Goal: Check status: Check status

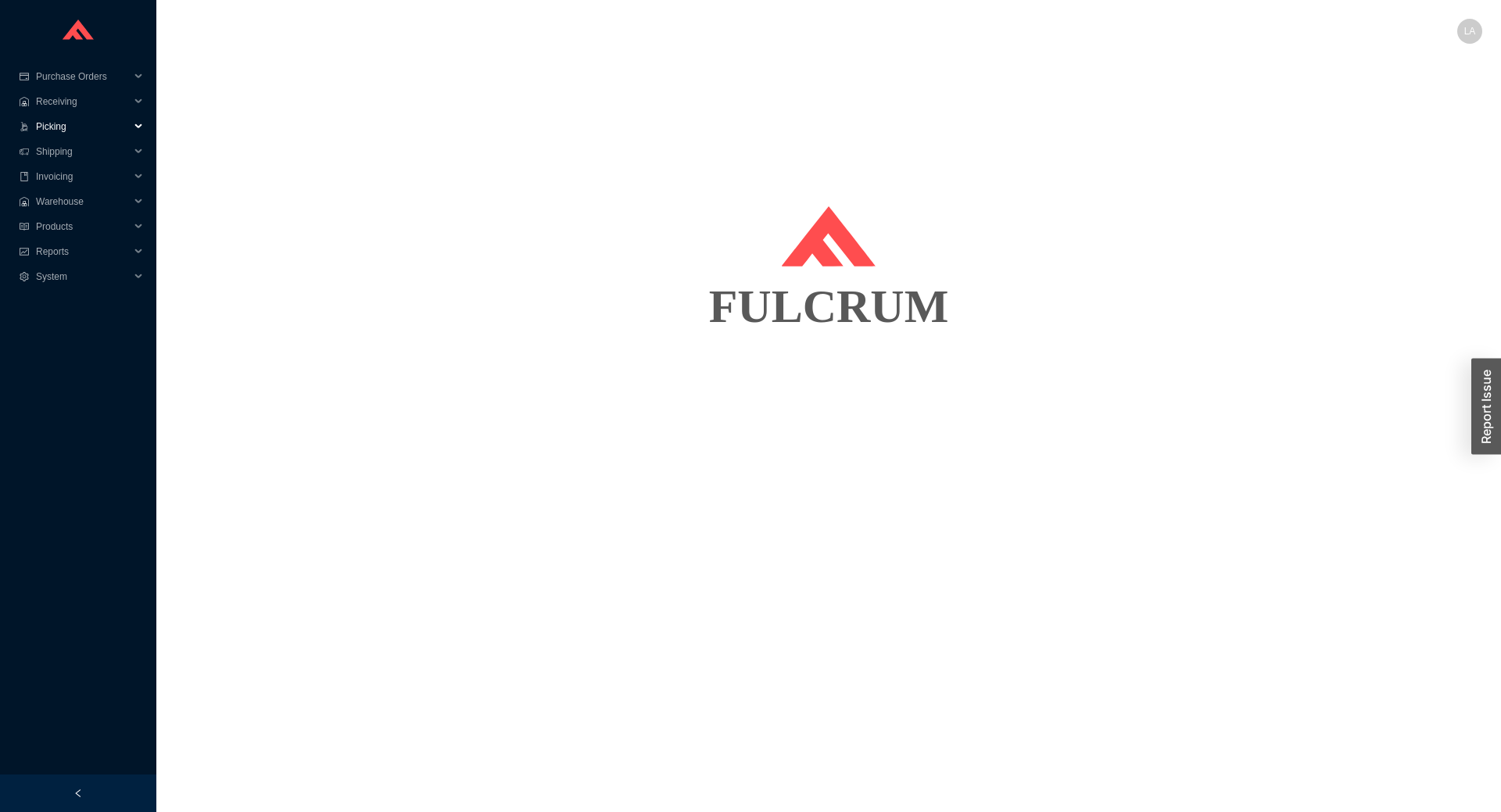
click at [34, 114] on div ".warehouse-cart-packages-a{fill:none;stroke:currentColor;stroke-linecap:round;s…" at bounding box center [78, 127] width 156 height 25
click at [71, 87] on span "Purchase Orders" at bounding box center [83, 77] width 94 height 25
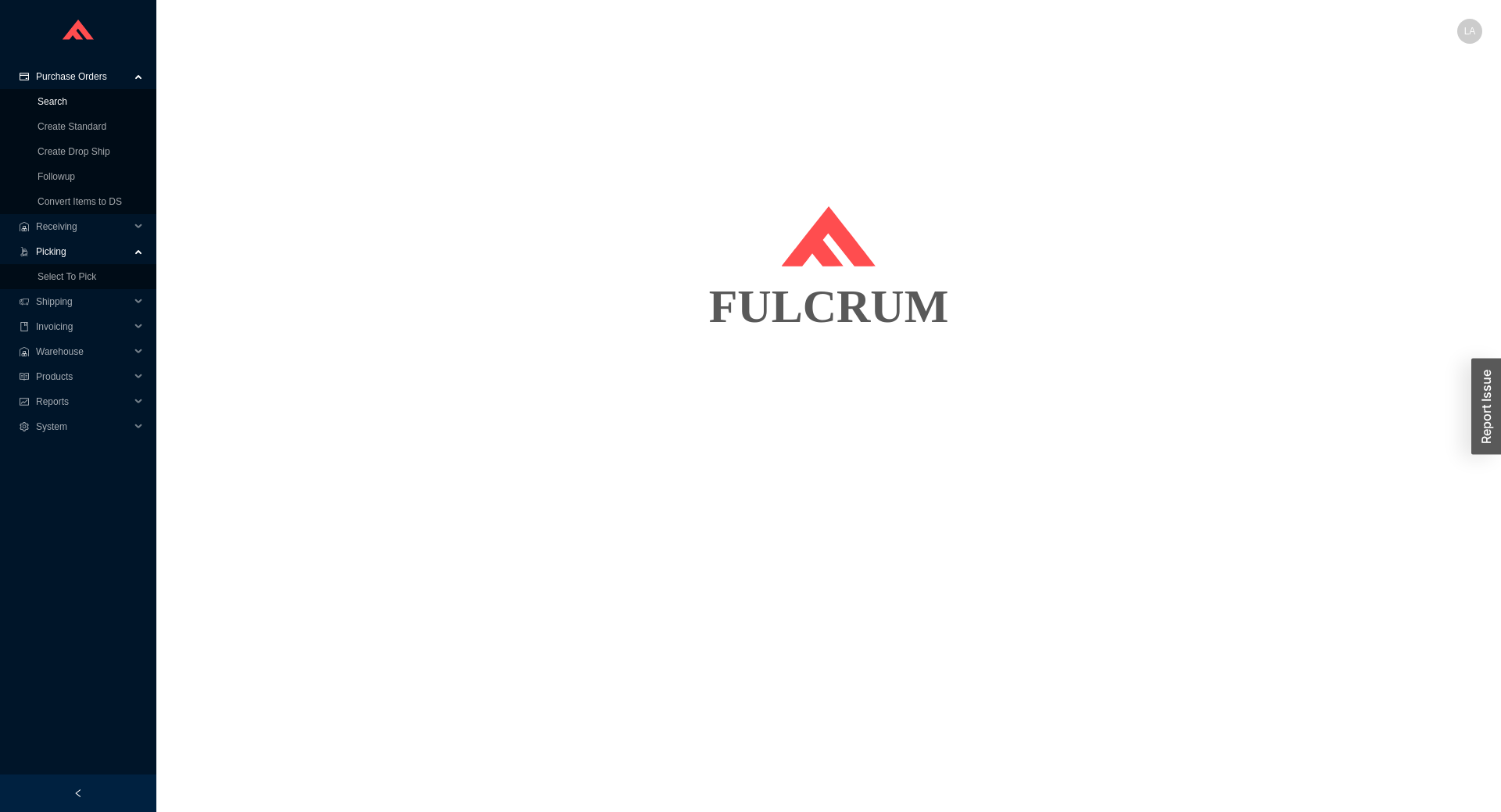
click at [67, 106] on link "Search" at bounding box center [52, 101] width 29 height 11
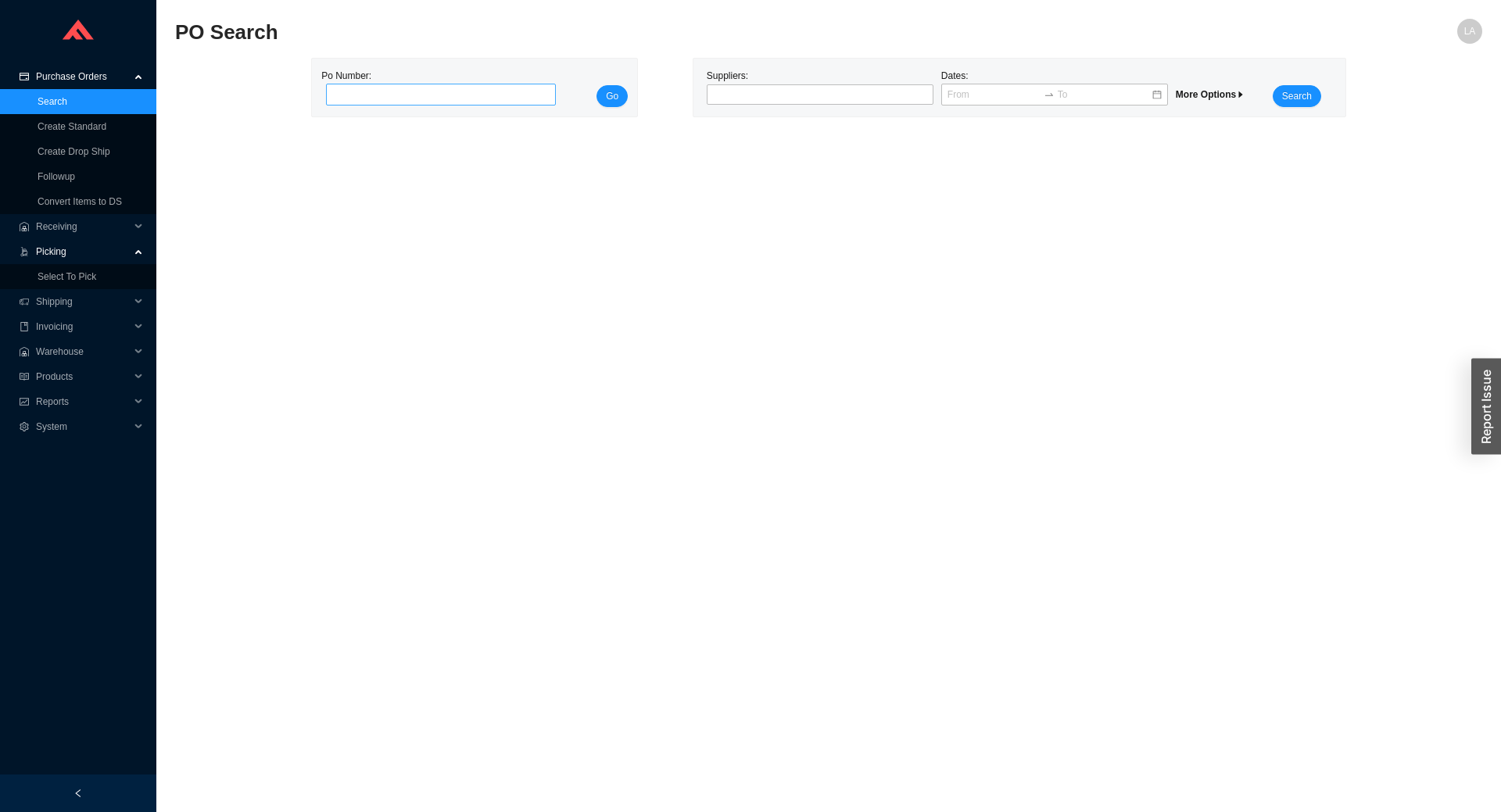
click at [401, 101] on input "tel" at bounding box center [441, 95] width 230 height 21
type input "985846"
drag, startPoint x: 599, startPoint y: 93, endPoint x: 612, endPoint y: 97, distance: 13.6
click at [600, 93] on button "Go" at bounding box center [612, 96] width 31 height 21
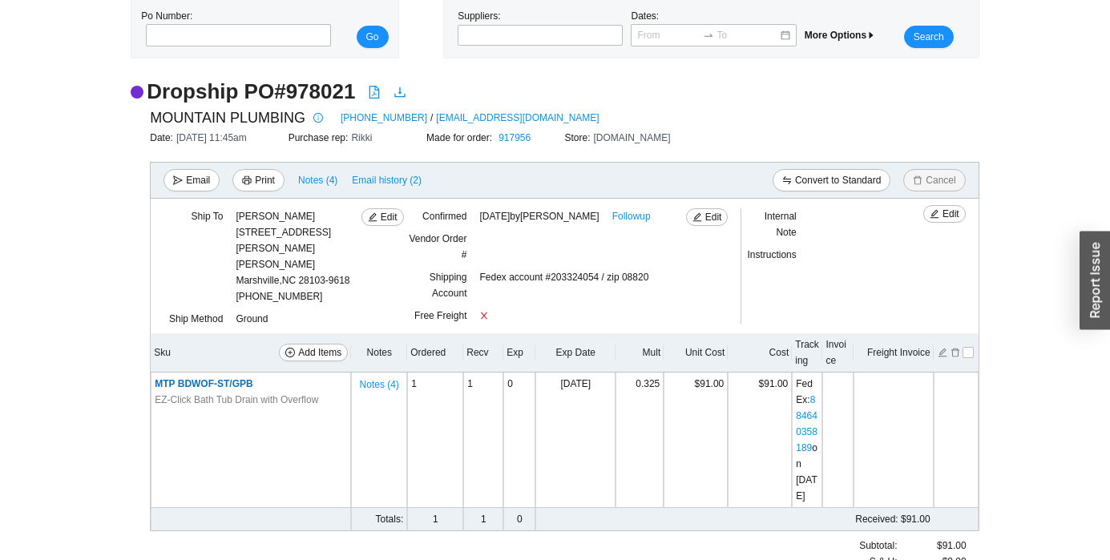
scroll to position [116, 0]
